Goal: Transaction & Acquisition: Book appointment/travel/reservation

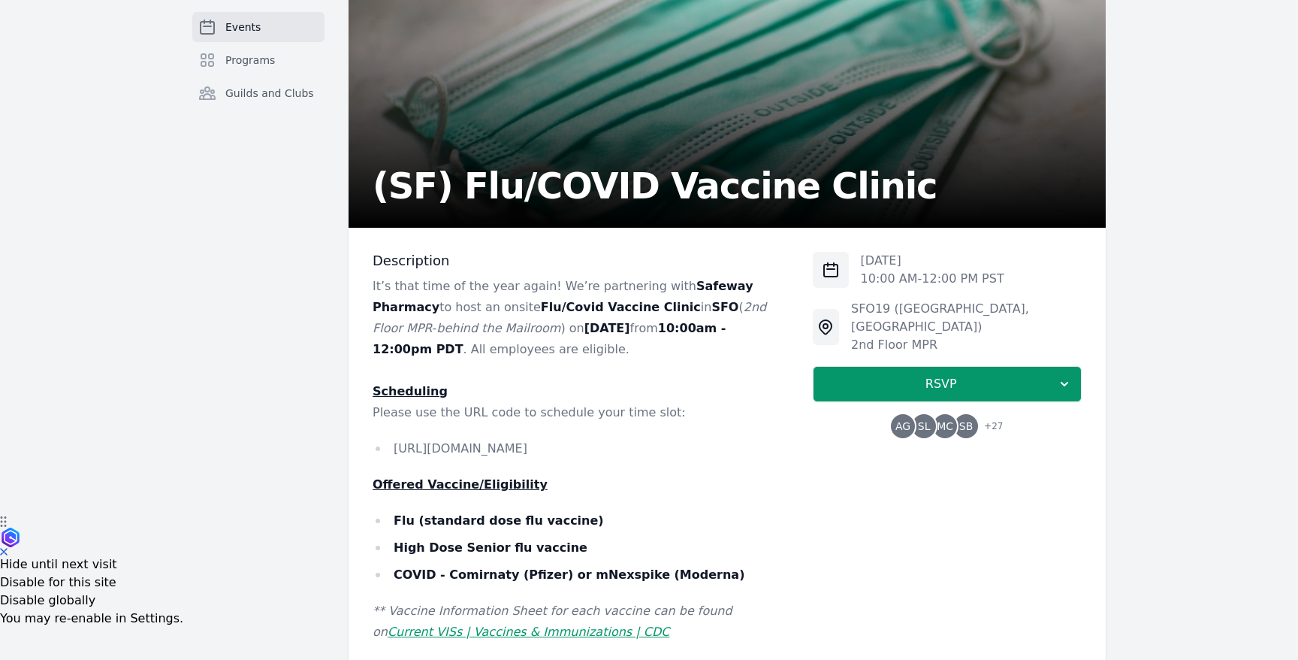
scroll to position [152, 0]
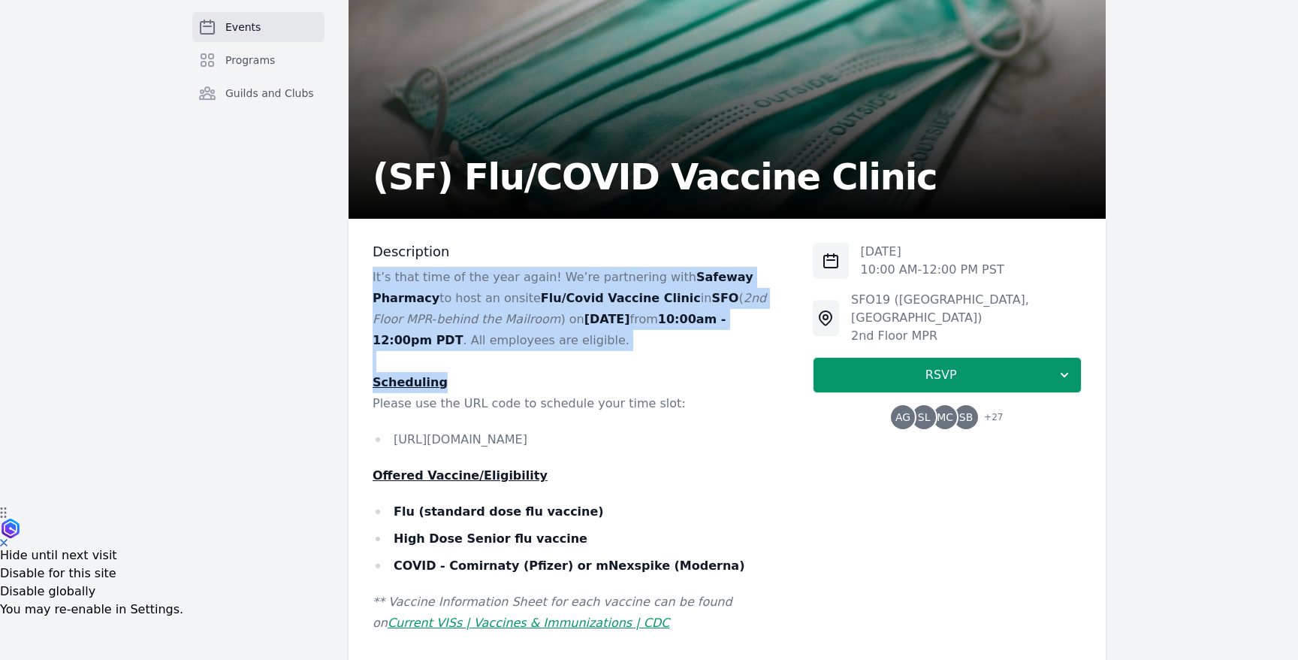
drag, startPoint x: 638, startPoint y: 256, endPoint x: 629, endPoint y: 376, distance: 119.8
click at [629, 376] on div "Description It’s that time of the year again! We’re partnering with Safeway Pha…" at bounding box center [581, 536] width 416 height 586
click at [629, 376] on p "Scheduling" at bounding box center [581, 382] width 416 height 21
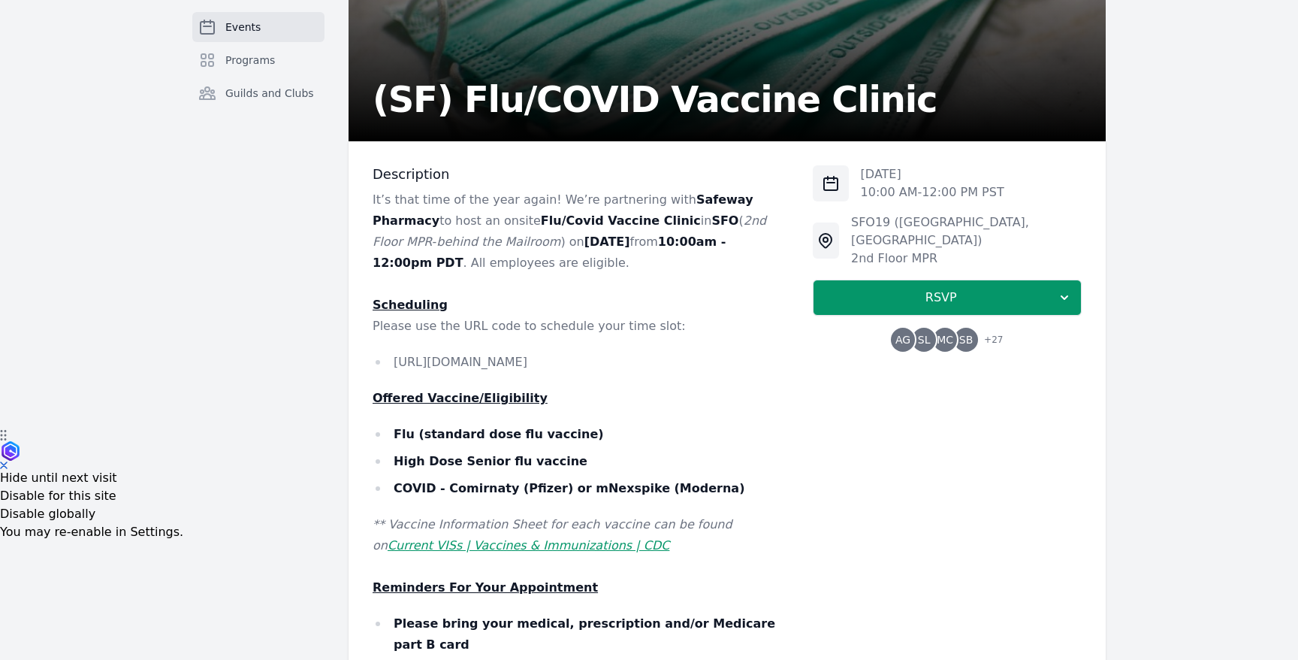
scroll to position [235, 0]
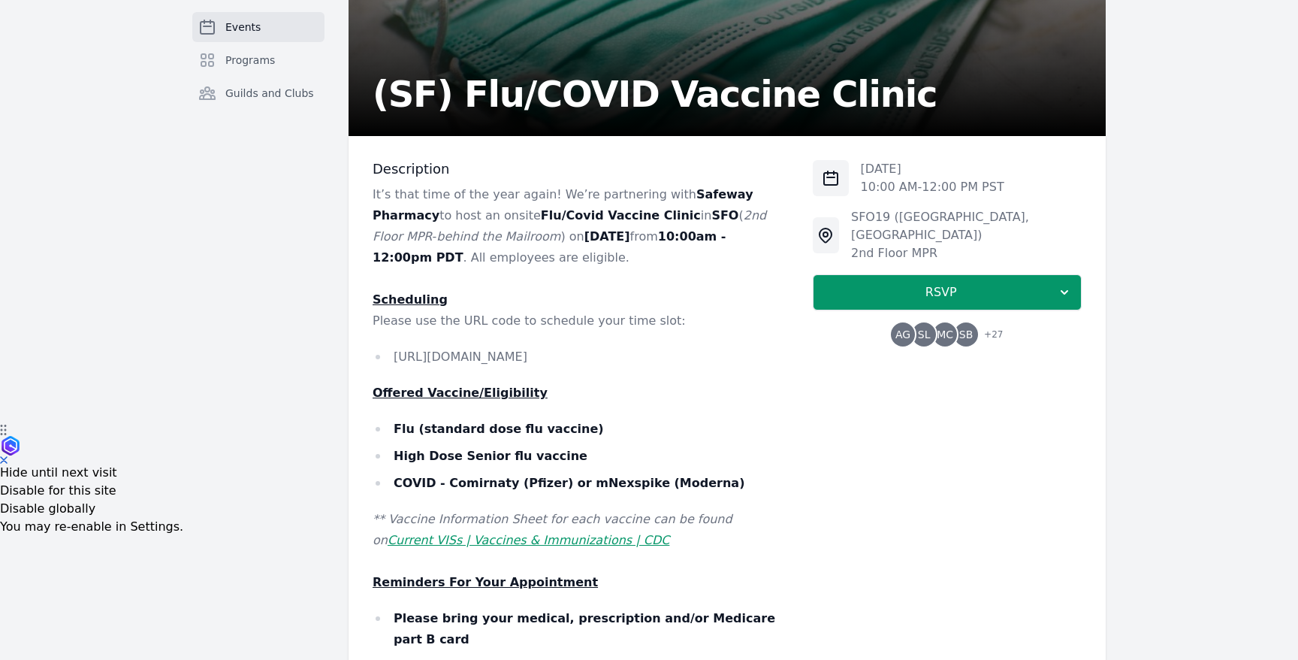
drag, startPoint x: 749, startPoint y: 361, endPoint x: 391, endPoint y: 358, distance: 357.6
click at [391, 358] on li "[URL][DOMAIN_NAME]" at bounding box center [581, 356] width 416 height 21
copy li "[URL][DOMAIN_NAME]"
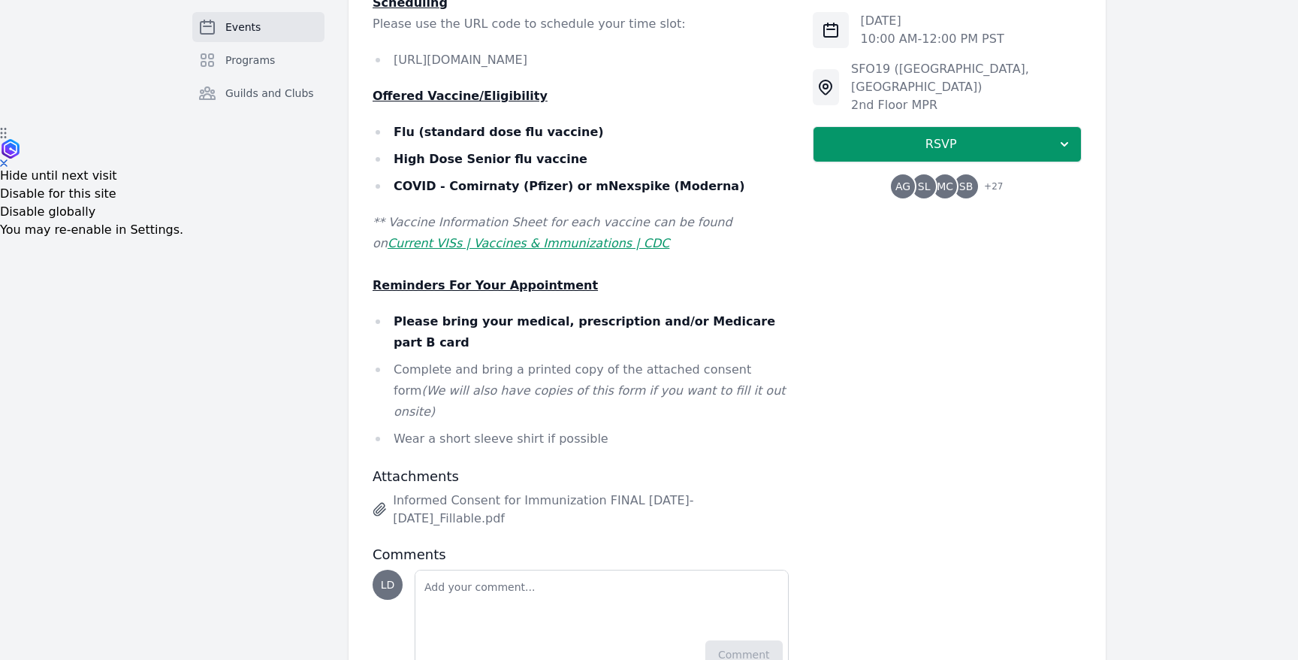
scroll to position [541, 0]
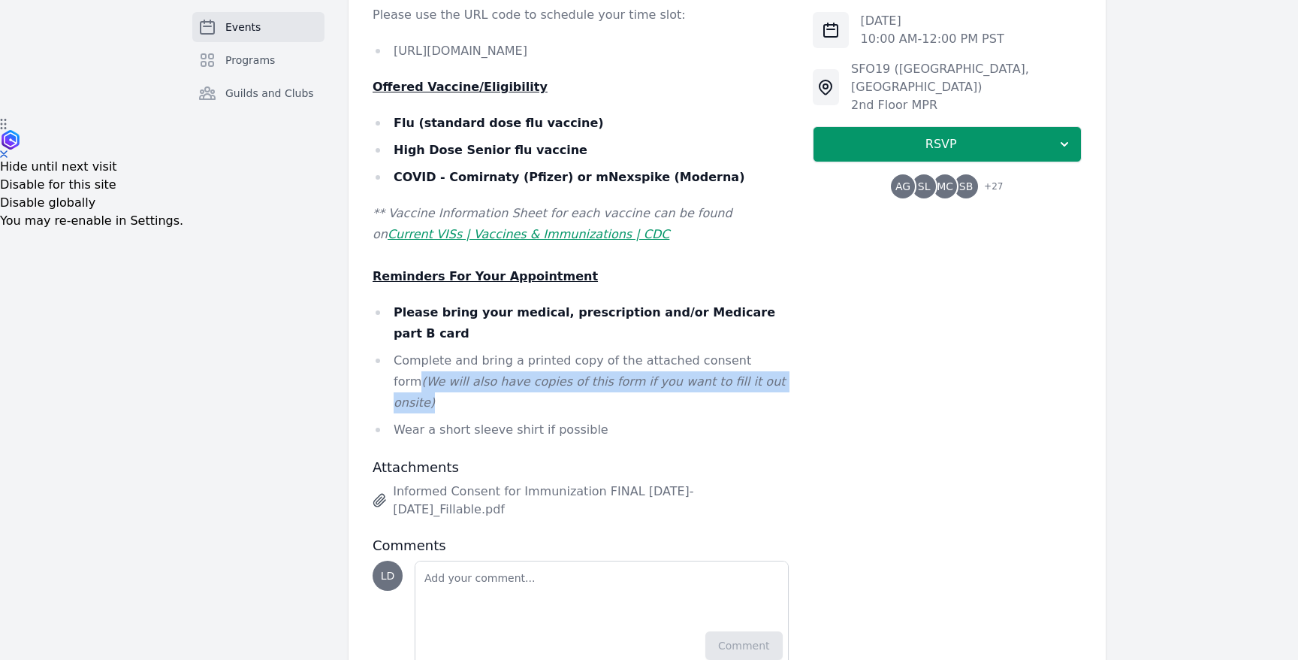
drag, startPoint x: 747, startPoint y: 335, endPoint x: 747, endPoint y: 363, distance: 27.8
click at [747, 363] on li "Complete and bring a printed copy of the attached consent form (We will also ha…" at bounding box center [581, 381] width 416 height 63
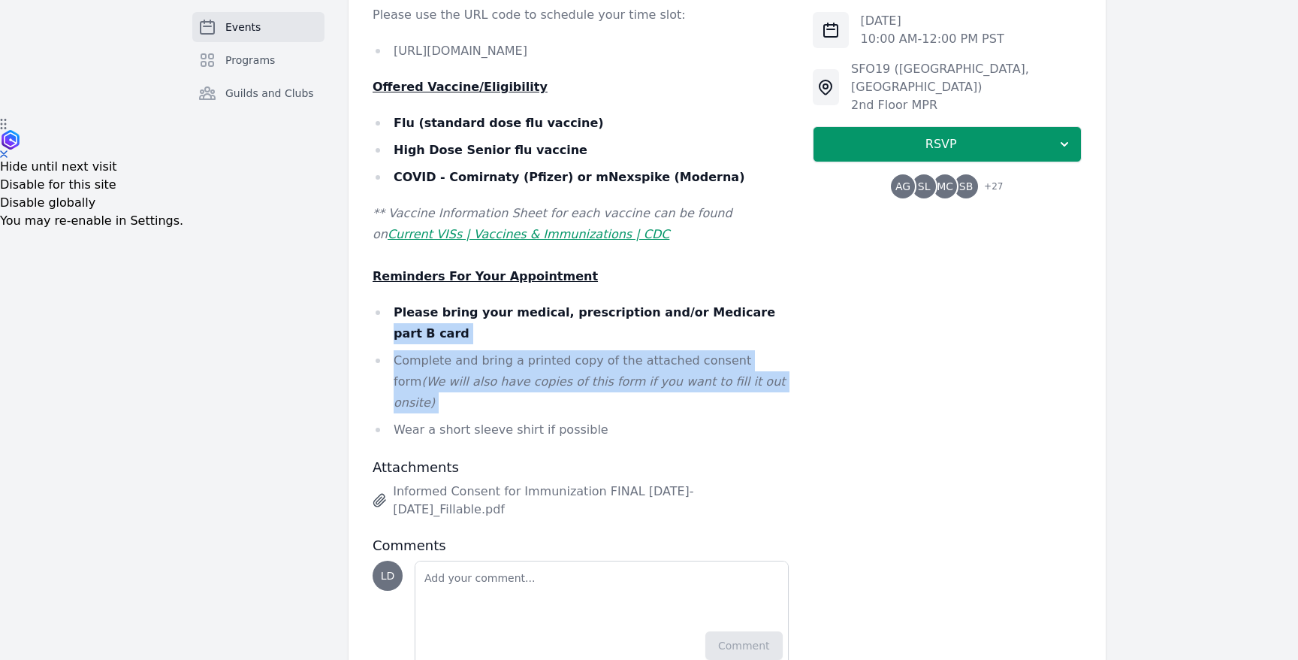
drag, startPoint x: 747, startPoint y: 363, endPoint x: 727, endPoint y: 314, distance: 52.9
click at [727, 314] on ul "Please bring your medical, prescription and/or Medicare part B card Complete an…" at bounding box center [581, 371] width 416 height 138
click at [727, 314] on strong "Please bring your medical, prescription and/or Medicare part B card" at bounding box center [585, 322] width 382 height 35
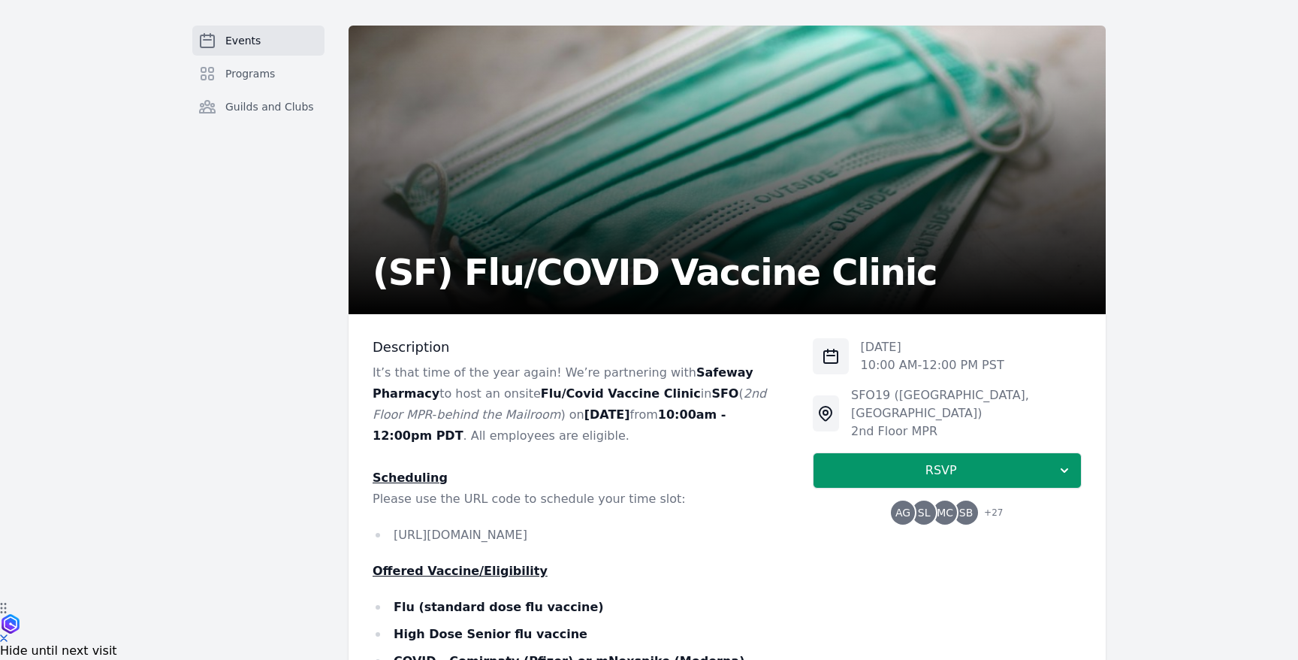
scroll to position [1, 0]
